Goal: Information Seeking & Learning: Learn about a topic

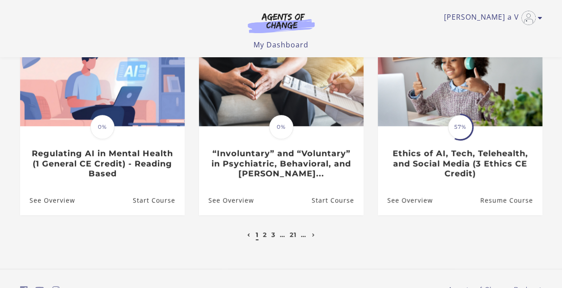
scroll to position [293, 0]
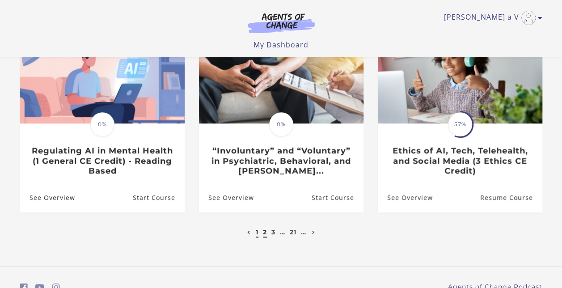
click at [263, 235] on link "2" at bounding box center [265, 232] width 4 height 8
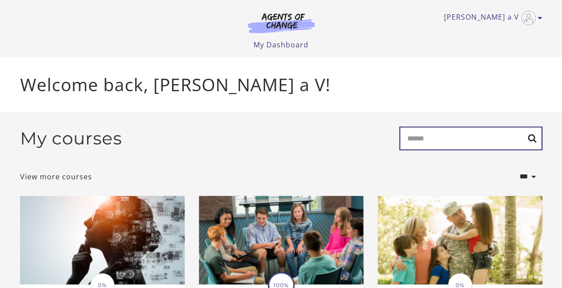
click at [428, 140] on input "Search" at bounding box center [470, 139] width 143 height 24
type input "**********"
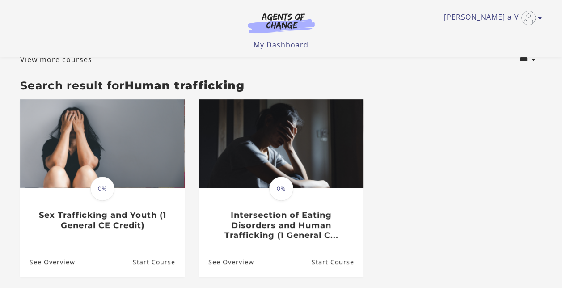
scroll to position [59, 0]
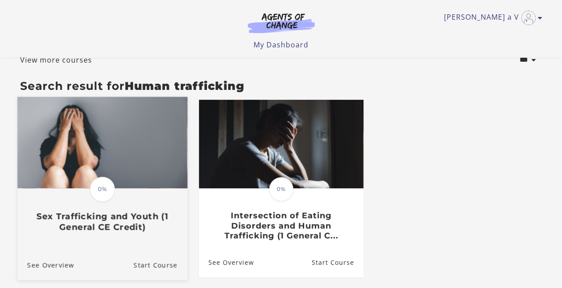
click at [98, 202] on span "0%" at bounding box center [102, 189] width 25 height 25
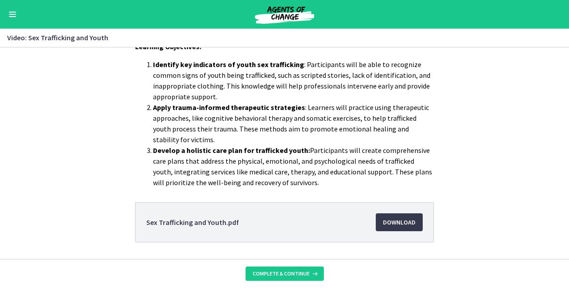
scroll to position [205, 0]
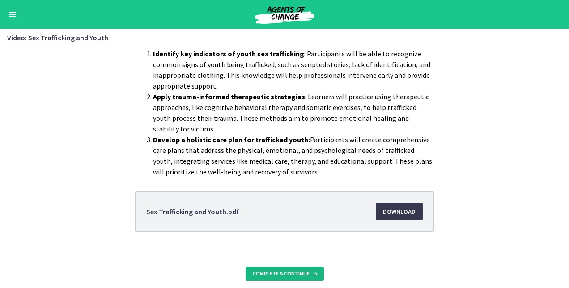
click at [293, 271] on span "Complete & continue" at bounding box center [281, 273] width 57 height 7
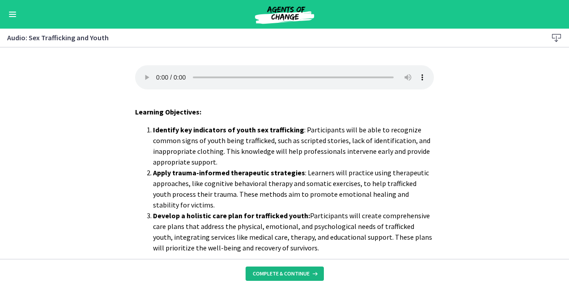
click at [293, 271] on span "Complete & continue" at bounding box center [281, 273] width 57 height 7
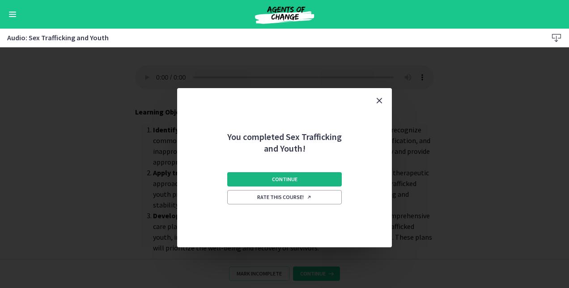
click at [291, 178] on span "Continue" at bounding box center [284, 179] width 25 height 7
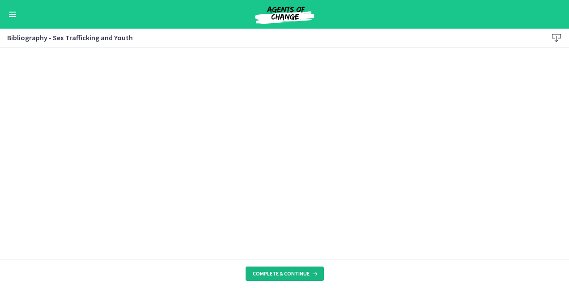
click at [298, 271] on span "Complete & continue" at bounding box center [281, 273] width 57 height 7
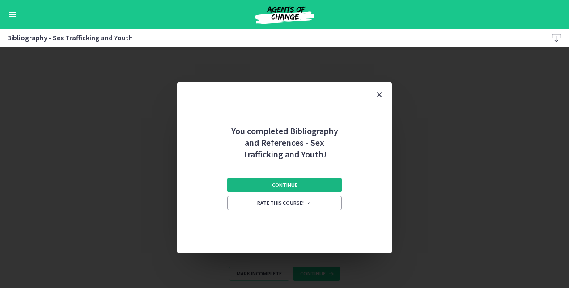
click at [279, 185] on span "Continue" at bounding box center [284, 185] width 25 height 7
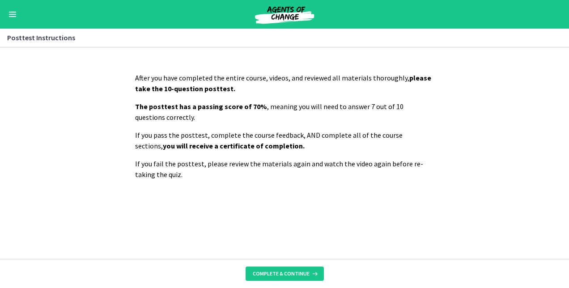
click at [14, 11] on button "Enable menu" at bounding box center [12, 14] width 11 height 11
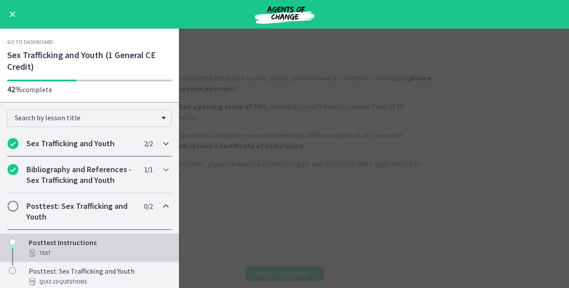
click at [68, 142] on h2 "Sex Trafficking and Youth" at bounding box center [80, 143] width 109 height 11
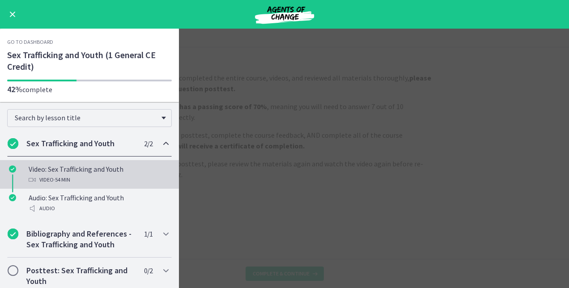
click at [64, 166] on div "Video: Sex Trafficking and Youth Video · 54 min" at bounding box center [99, 174] width 140 height 21
